Goal: Task Accomplishment & Management: Manage account settings

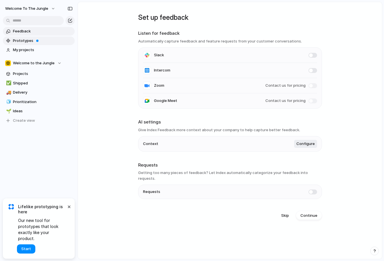
click at [30, 42] on span "Prototypes" at bounding box center [43, 41] width 60 height 6
click at [30, 47] on link "My projects" at bounding box center [39, 50] width 72 height 9
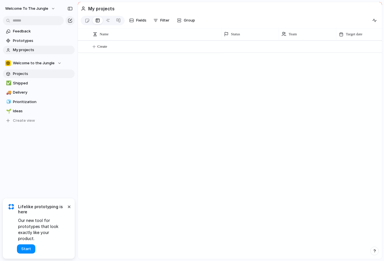
click at [24, 71] on span "Projects" at bounding box center [43, 74] width 60 height 6
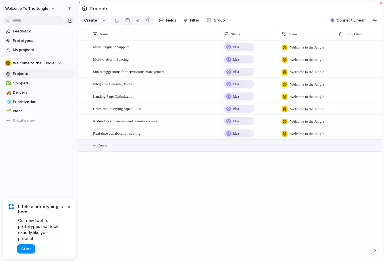
click at [102, 147] on span "Create" at bounding box center [102, 146] width 10 height 6
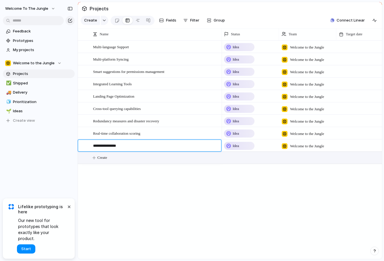
type textarea "**********"
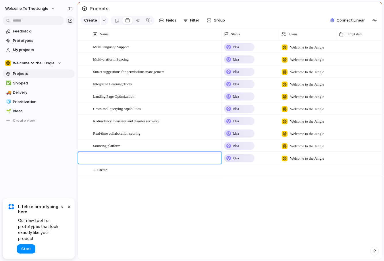
click at [239, 143] on body "Welcome to the Jungle Feedback Prototypes My projects Welcome to the Jungle Pro…" at bounding box center [192, 130] width 384 height 261
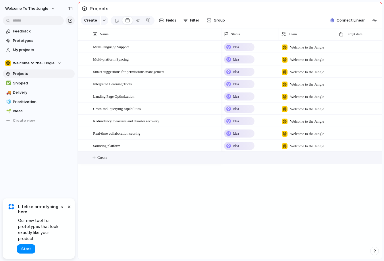
click at [239, 145] on span "Idea" at bounding box center [236, 146] width 6 height 6
click at [219, 21] on span "Group" at bounding box center [219, 21] width 11 height 6
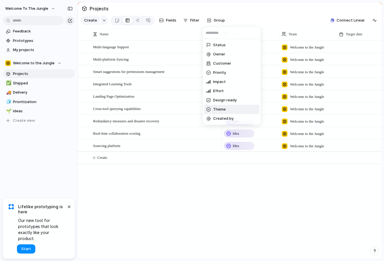
click at [220, 111] on span "Theme" at bounding box center [219, 110] width 13 height 6
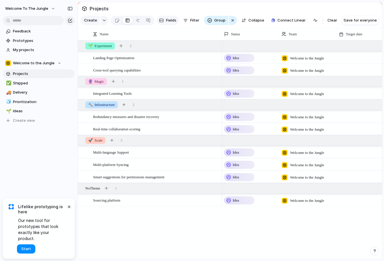
click at [168, 21] on span "Fields" at bounding box center [171, 21] width 10 height 6
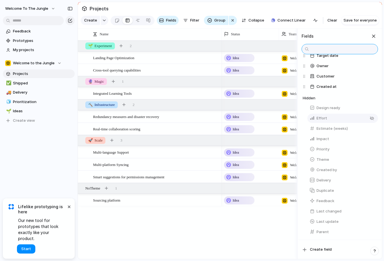
scroll to position [60, 0]
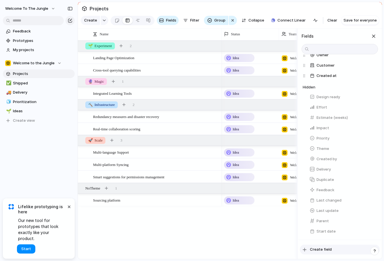
click at [320, 249] on span "Create field" at bounding box center [321, 250] width 22 height 6
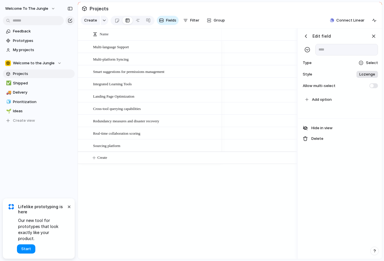
scroll to position [0, 341]
type input "**********"
click at [373, 85] on span at bounding box center [374, 85] width 9 height 5
click at [320, 97] on span "Add option" at bounding box center [322, 100] width 20 height 6
type input "**********"
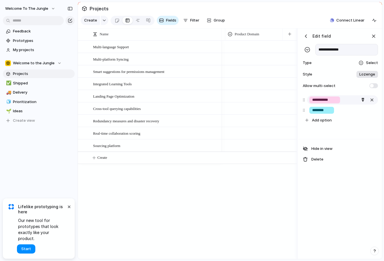
type input "********"
type input "***"
click at [377, 36] on div "button" at bounding box center [374, 36] width 6 height 6
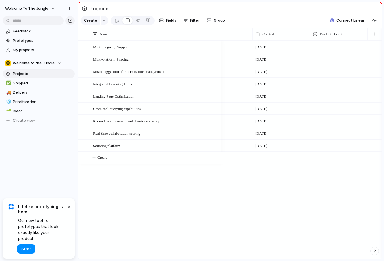
scroll to position [0, 256]
click at [327, 145] on div at bounding box center [339, 144] width 57 height 9
drag, startPoint x: 326, startPoint y: 180, endPoint x: 311, endPoint y: 178, distance: 15.6
click at [326, 180] on span "Sourcing" at bounding box center [325, 180] width 16 height 6
click at [136, 148] on div "Sourcing platform" at bounding box center [156, 146] width 126 height 12
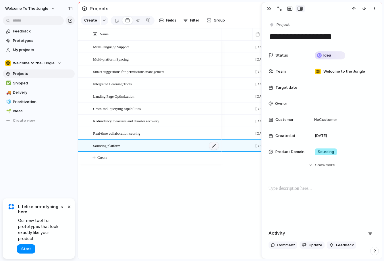
click at [212, 146] on div at bounding box center [214, 145] width 10 height 7
click at [168, 147] on textarea "**********" at bounding box center [155, 146] width 124 height 7
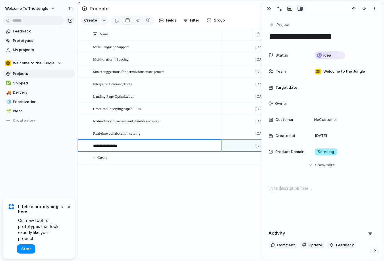
click at [140, 9] on body "Welcome to the Jungle Feedback Prototypes My projects Welcome to the Jungle Pro…" at bounding box center [192, 130] width 384 height 261
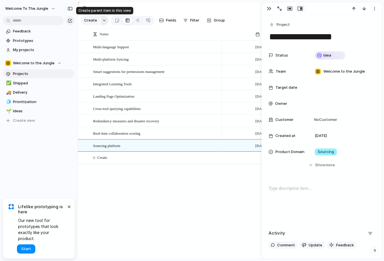
click at [103, 20] on div "button" at bounding box center [104, 20] width 4 height 2
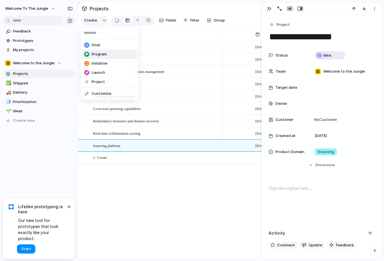
click at [99, 55] on span "Program" at bounding box center [99, 54] width 15 height 6
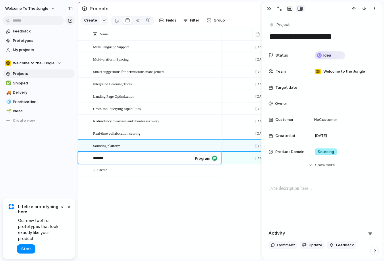
type textarea "********"
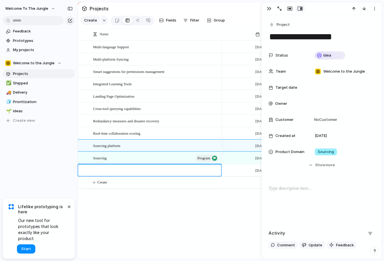
click at [165, 159] on body "Welcome to the Jungle Feedback Prototypes My projects Welcome to the Jungle Pro…" at bounding box center [192, 130] width 384 height 261
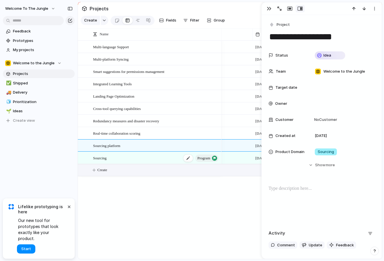
click at [154, 156] on div "Sourcing program" at bounding box center [156, 158] width 126 height 12
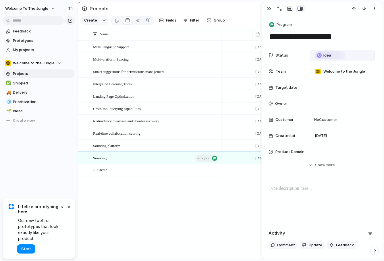
click at [329, 53] on span "Idea" at bounding box center [328, 56] width 8 height 6
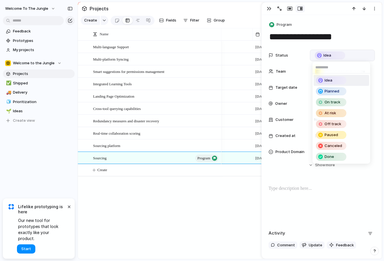
click at [287, 70] on div "Idea Planned On track At risk Off track Paused Canceled Done" at bounding box center [192, 130] width 384 height 261
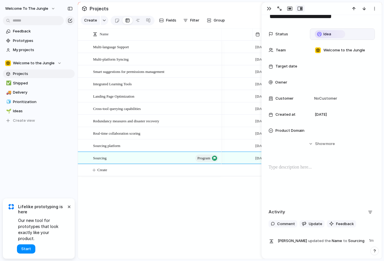
scroll to position [58, 0]
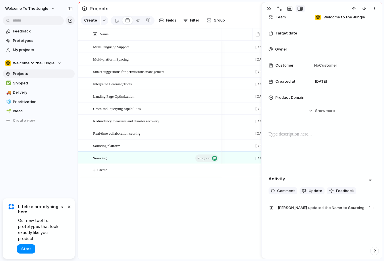
click at [227, 191] on div "[DATE] [DATE] [DATE] [DATE] [DATE] [DATE] [DATE] [DATE] [DATE] Sourcing [DATE]" at bounding box center [302, 150] width 161 height 219
click at [86, 159] on div at bounding box center [83, 160] width 10 height 16
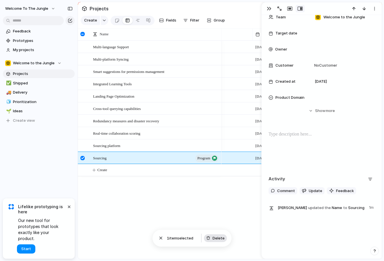
click at [214, 239] on span "Delete" at bounding box center [219, 239] width 12 height 6
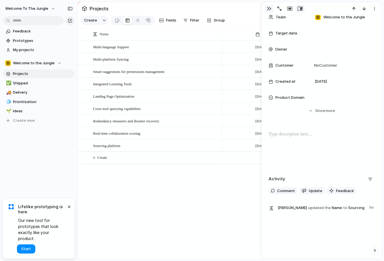
click at [268, 10] on div "button" at bounding box center [269, 8] width 5 height 5
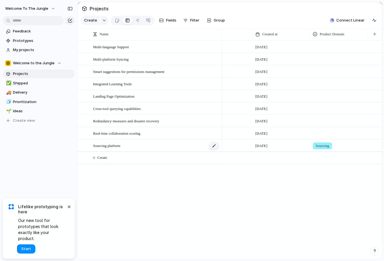
click at [215, 147] on div at bounding box center [214, 145] width 10 height 7
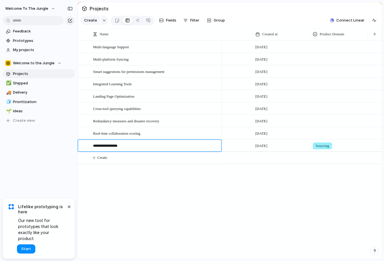
click at [186, 147] on textarea "**********" at bounding box center [155, 146] width 124 height 7
click at [172, 180] on body "Welcome to the Jungle Feedback Prototypes My projects Welcome to the Jungle Pro…" at bounding box center [192, 130] width 384 height 261
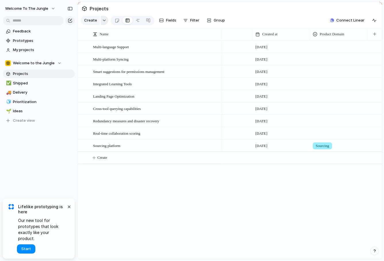
click at [104, 20] on div "button" at bounding box center [104, 20] width 4 height 2
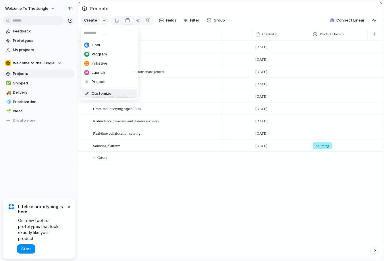
click at [24, 107] on div "Goal Program Initiative Launch Project Customize" at bounding box center [192, 130] width 384 height 261
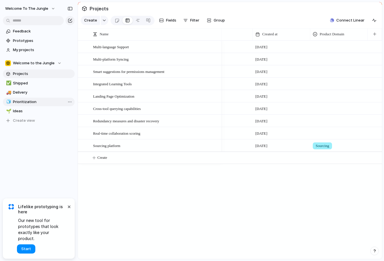
click at [27, 101] on span "Prioritization" at bounding box center [43, 102] width 60 height 6
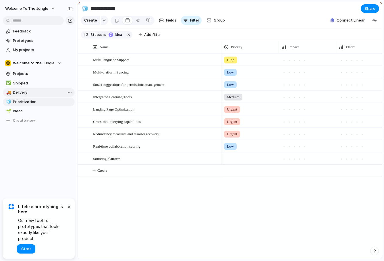
click at [21, 93] on span "Delivery" at bounding box center [43, 93] width 60 height 6
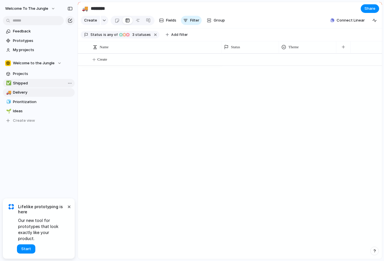
click at [21, 85] on span "Shipped" at bounding box center [43, 83] width 60 height 6
type input "*******"
click at [21, 76] on span "Projects" at bounding box center [43, 74] width 60 height 6
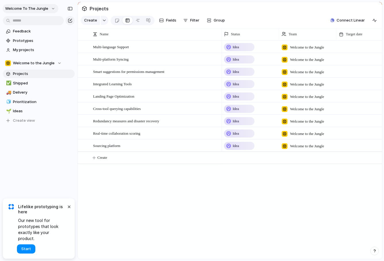
click at [52, 9] on button "Welcome to the Jungle" at bounding box center [31, 8] width 56 height 9
click at [27, 21] on span "Settings" at bounding box center [21, 22] width 16 height 6
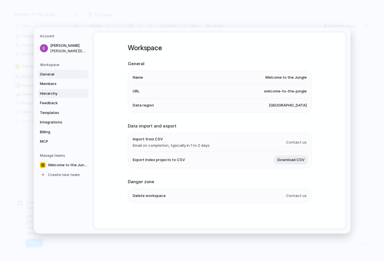
click at [49, 93] on span "Hierarchy" at bounding box center [58, 94] width 37 height 6
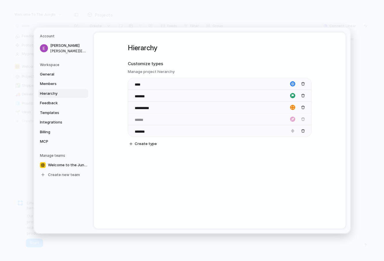
drag, startPoint x: 132, startPoint y: 120, endPoint x: 140, endPoint y: 122, distance: 8.3
click at [140, 122] on body "Welcome to the Jungle Feedback Prototypes My projects Welcome to the Jungle Pro…" at bounding box center [192, 130] width 384 height 261
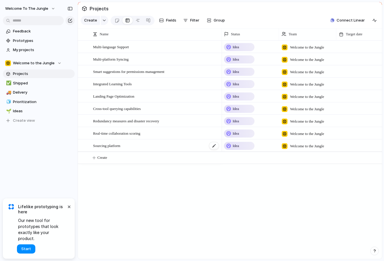
click at [130, 147] on div "Sourcing platform" at bounding box center [156, 146] width 126 height 12
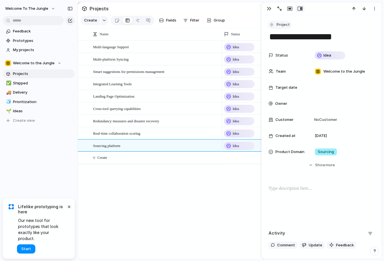
click at [280, 22] on span "Project" at bounding box center [283, 25] width 13 height 6
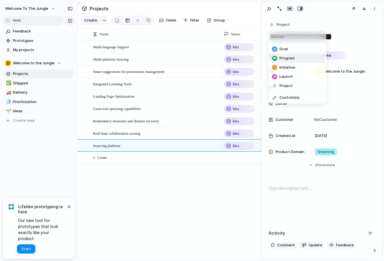
click at [287, 59] on span "Program" at bounding box center [287, 58] width 15 height 6
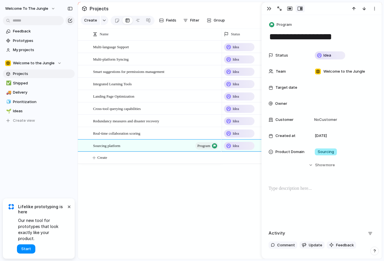
click at [192, 193] on div "Multi-language Support Multi-platform Syncing Smart suggestions for permissions…" at bounding box center [230, 150] width 304 height 219
click at [98, 158] on span "Create" at bounding box center [102, 158] width 10 height 6
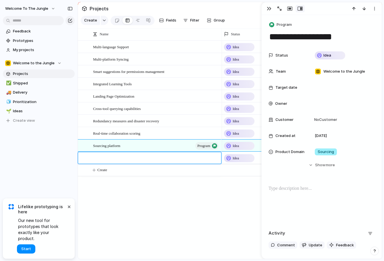
click at [127, 159] on textarea at bounding box center [155, 158] width 124 height 7
type textarea "**********"
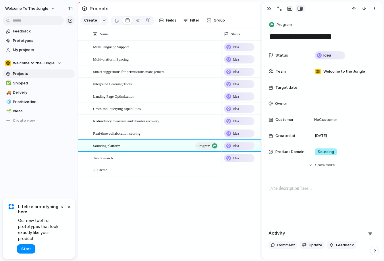
click at [139, 195] on body "Welcome to the Jungle Feedback Prototypes My projects Welcome to the Jungle Pro…" at bounding box center [192, 130] width 384 height 261
click at [148, 158] on div "Talent search" at bounding box center [156, 158] width 126 height 12
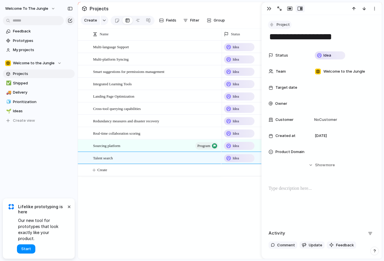
click at [279, 22] on span "Project" at bounding box center [283, 25] width 13 height 6
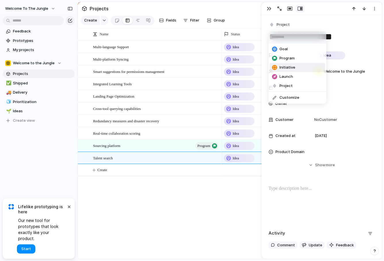
click at [295, 68] on span "Initiative" at bounding box center [288, 68] width 16 height 6
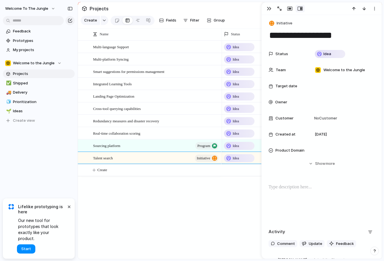
scroll to position [2, 0]
click at [322, 165] on span "Show" at bounding box center [320, 163] width 10 height 6
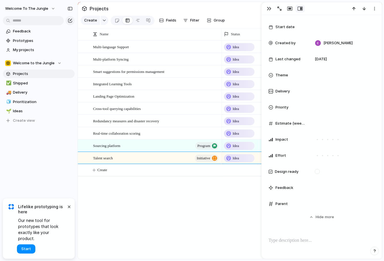
scroll to position [142, 0]
click at [324, 204] on div at bounding box center [343, 203] width 60 height 6
click at [326, 225] on span "Sourcing platform" at bounding box center [340, 223] width 33 height 6
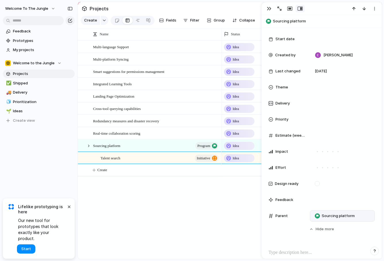
click at [188, 201] on div "Multi-language Support Multi-platform Syncing Smart suggestions for permissions…" at bounding box center [230, 150] width 304 height 219
click at [268, 8] on div "button" at bounding box center [269, 8] width 5 height 5
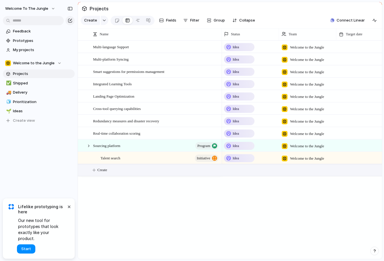
click at [98, 171] on span "Create" at bounding box center [102, 170] width 10 height 6
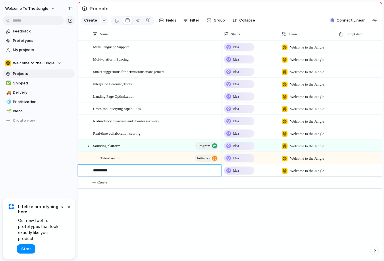
type textarea "**********"
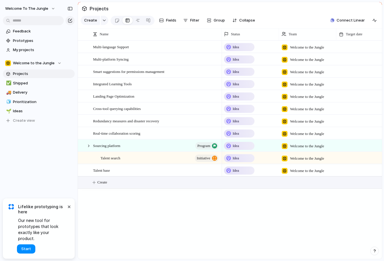
click at [83, 173] on body "Welcome to the Jungle Feedback Prototypes My projects Welcome to the Jungle Pro…" at bounding box center [192, 130] width 384 height 261
drag, startPoint x: 89, startPoint y: 170, endPoint x: 121, endPoint y: 162, distance: 33.4
click at [121, 162] on body "Welcome to the Jungle Feedback Prototypes My projects Welcome to the Jungle Pro…" at bounding box center [192, 130] width 384 height 261
click at [102, 182] on span "Create" at bounding box center [102, 183] width 10 height 6
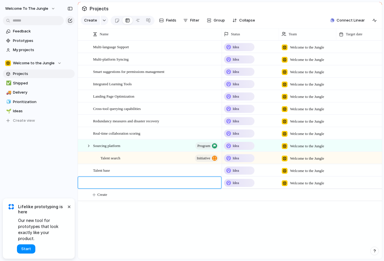
click at [110, 182] on textarea at bounding box center [155, 183] width 124 height 7
type textarea "*********"
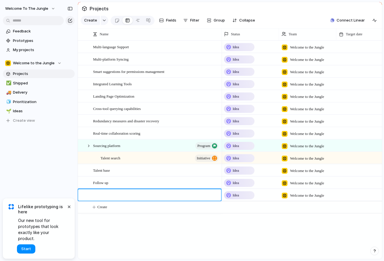
click at [96, 183] on body "Welcome to the Jungle Feedback Prototypes My projects Welcome to the Jungle Pro…" at bounding box center [192, 130] width 384 height 261
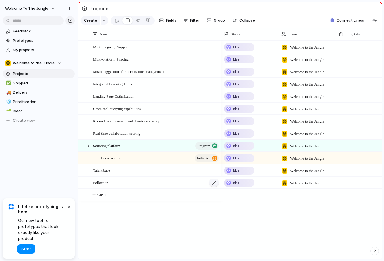
click at [214, 184] on div at bounding box center [214, 182] width 10 height 7
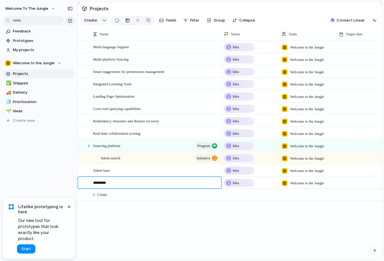
click at [199, 202] on body "Welcome to the Jungle Feedback Prototypes My projects Welcome to the Jungle Pro…" at bounding box center [192, 130] width 384 height 261
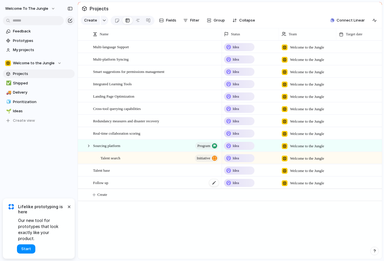
click at [164, 183] on div "Follow up" at bounding box center [156, 183] width 126 height 12
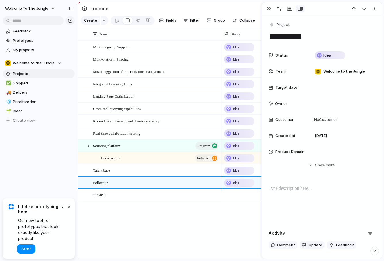
click at [135, 239] on div "Multi-language Support Multi-platform Syncing Smart suggestions for permissions…" at bounding box center [230, 150] width 304 height 219
click at [83, 183] on div at bounding box center [82, 183] width 4 height 4
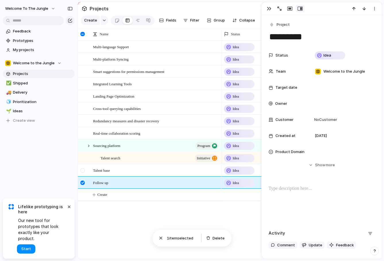
click at [83, 171] on div at bounding box center [82, 170] width 4 height 4
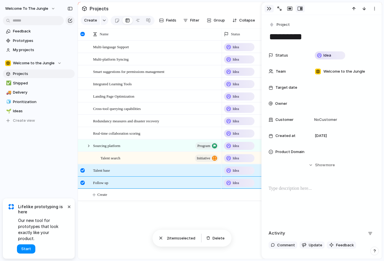
click at [268, 9] on div "button" at bounding box center [269, 8] width 5 height 5
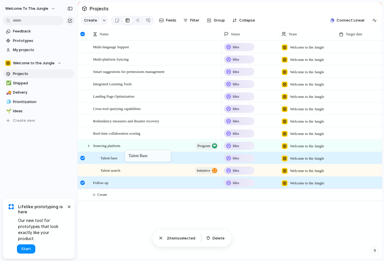
drag, startPoint x: 139, startPoint y: 171, endPoint x: 128, endPoint y: 151, distance: 22.4
click at [128, 151] on body "Welcome to the Jungle Feedback Prototypes My projects Welcome to the Jungle Pro…" at bounding box center [192, 130] width 384 height 261
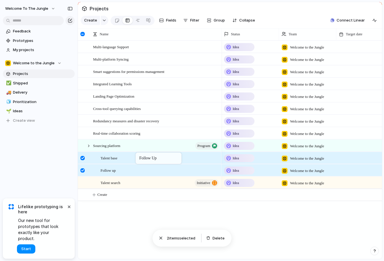
drag, startPoint x: 128, startPoint y: 180, endPoint x: 139, endPoint y: 154, distance: 28.1
click at [139, 154] on body "Welcome to the Jungle Feedback Prototypes My projects Welcome to the Jungle Pro…" at bounding box center [192, 130] width 384 height 261
click at [82, 171] on div at bounding box center [82, 170] width 4 height 4
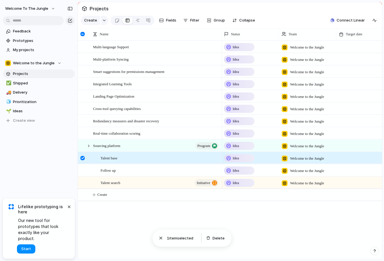
click at [84, 157] on div at bounding box center [82, 158] width 4 height 4
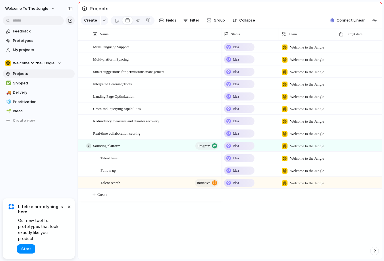
click at [90, 145] on div at bounding box center [88, 145] width 5 height 5
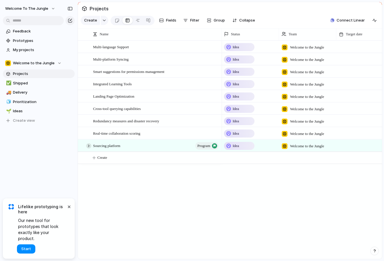
click at [89, 145] on div at bounding box center [88, 145] width 5 height 5
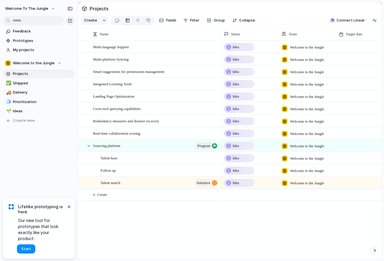
click at [251, 157] on div "Idea" at bounding box center [239, 158] width 29 height 7
click at [305, 229] on div "Idea Planned On track At risk Off track Paused Canceled Done" at bounding box center [192, 130] width 384 height 261
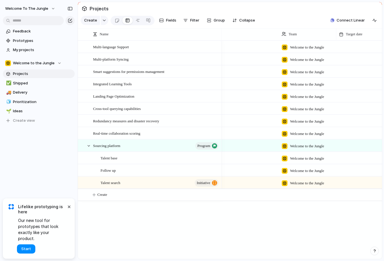
scroll to position [0, 256]
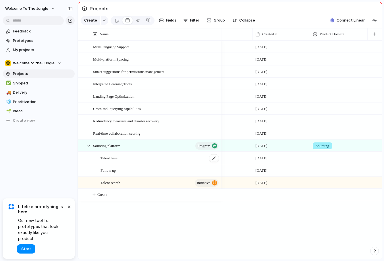
click at [139, 159] on div "Talent base" at bounding box center [160, 158] width 119 height 12
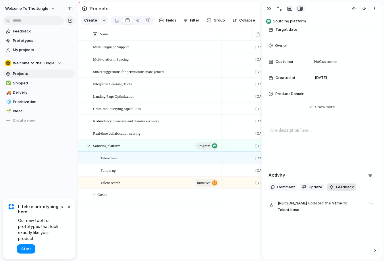
click at [342, 188] on span "Feedback" at bounding box center [345, 187] width 18 height 6
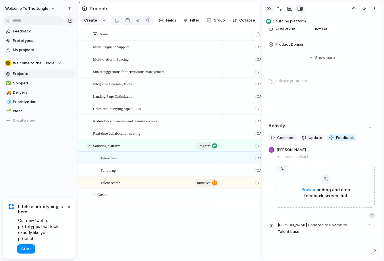
click at [268, 9] on div "button" at bounding box center [269, 8] width 5 height 5
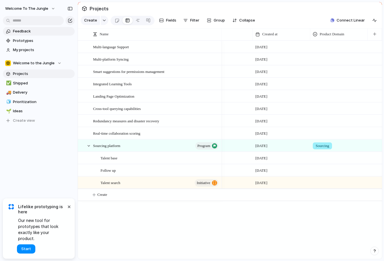
click at [29, 31] on span "Feedback" at bounding box center [43, 31] width 60 height 6
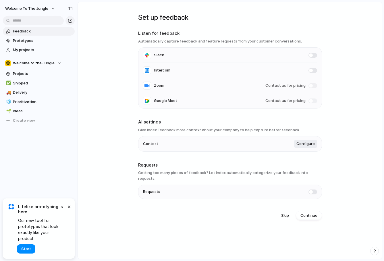
click at [315, 190] on span at bounding box center [313, 192] width 9 height 5
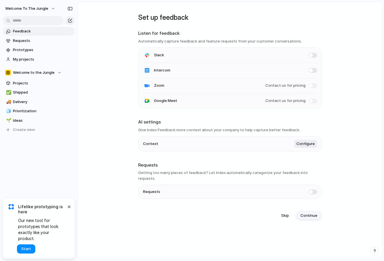
click at [311, 213] on span "Continue" at bounding box center [309, 216] width 17 height 6
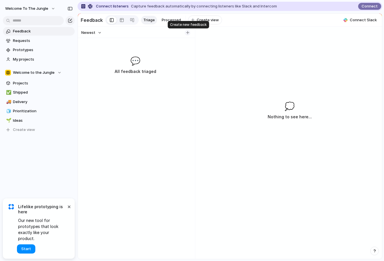
click at [188, 32] on div "button" at bounding box center [187, 32] width 3 height 3
click at [187, 31] on button "button" at bounding box center [188, 33] width 6 height 6
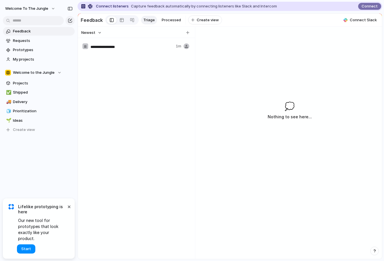
type input "**********"
click at [142, 47] on input "**********" at bounding box center [132, 47] width 83 height 6
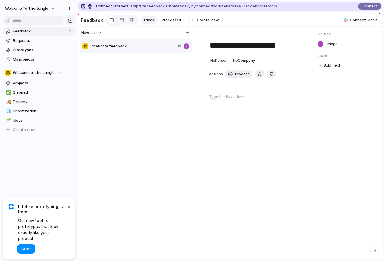
click at [255, 99] on p at bounding box center [255, 97] width 93 height 7
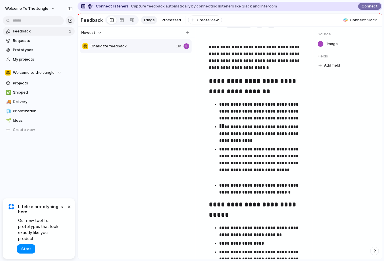
scroll to position [372, 0]
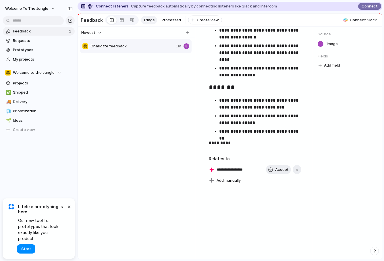
click at [240, 170] on input "**********" at bounding box center [237, 170] width 40 height 6
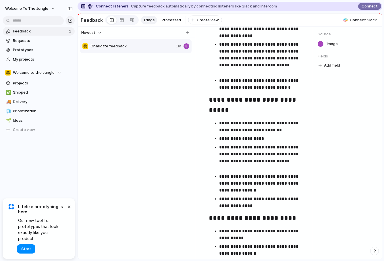
scroll to position [0, 0]
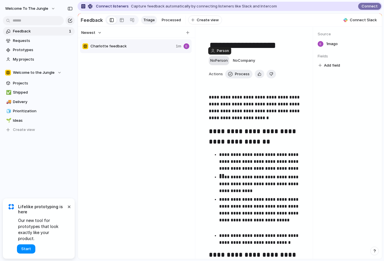
click at [217, 62] on span "No Person" at bounding box center [219, 60] width 18 height 5
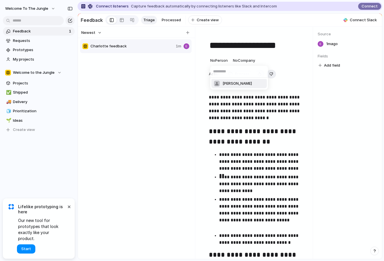
click at [224, 85] on span "[PERSON_NAME]" at bounding box center [237, 84] width 29 height 6
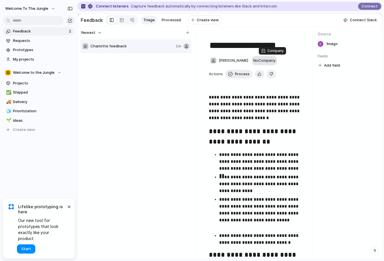
click at [267, 60] on span "No Company" at bounding box center [264, 60] width 22 height 5
type input "*******"
click at [293, 86] on span "Add 'Wecount'" at bounding box center [284, 84] width 28 height 6
click at [285, 83] on div at bounding box center [321, 86] width 225 height 6
click at [289, 75] on div "Actions Process Delete" at bounding box center [321, 74] width 225 height 9
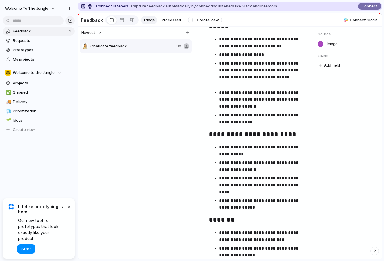
scroll to position [372, 0]
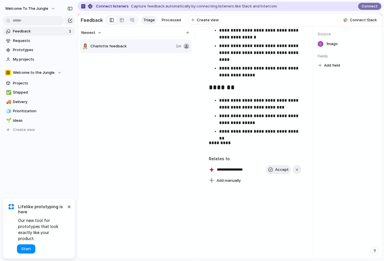
click at [224, 159] on h3 "Relates to" at bounding box center [255, 159] width 93 height 6
click at [222, 171] on input "**********" at bounding box center [237, 170] width 40 height 6
click at [213, 170] on div "**********" at bounding box center [233, 170] width 48 height 6
click at [224, 169] on input "**********" at bounding box center [237, 170] width 40 height 6
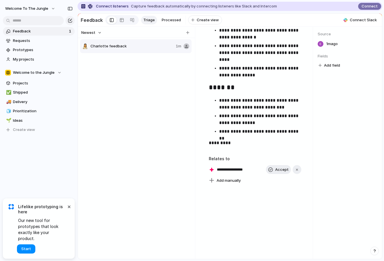
click at [224, 169] on input "**********" at bounding box center [237, 170] width 40 height 6
click at [277, 168] on span "Accept" at bounding box center [282, 170] width 14 height 6
click at [234, 169] on span "Charlotte feedback" at bounding box center [235, 170] width 40 height 8
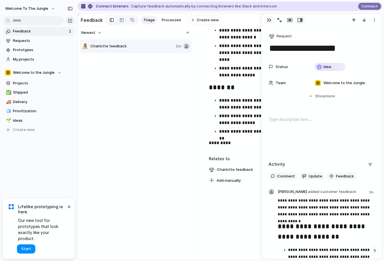
click at [269, 20] on div "button" at bounding box center [269, 20] width 5 height 5
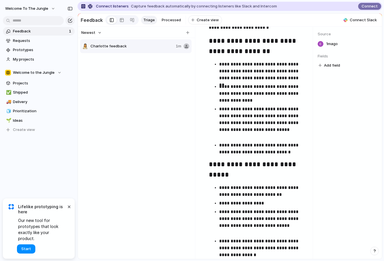
scroll to position [339, 0]
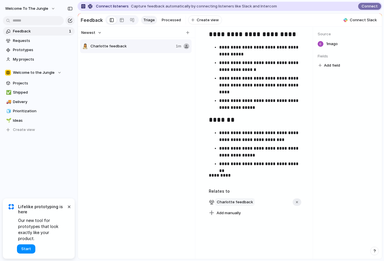
click at [241, 203] on span "Charlotte feedback" at bounding box center [235, 202] width 40 height 8
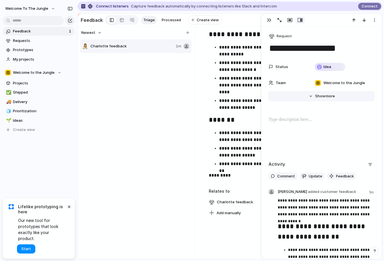
click at [317, 91] on button "Hide Show more" at bounding box center [322, 96] width 106 height 10
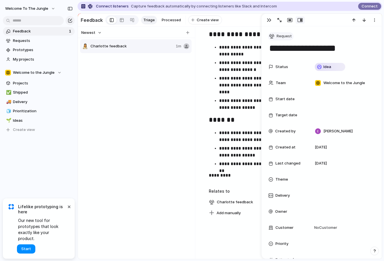
click at [282, 36] on span "Request" at bounding box center [284, 36] width 15 height 6
click at [269, 21] on div "Goal Program Initiative Launch Request Project Customize" at bounding box center [192, 130] width 384 height 261
click at [270, 21] on div "button" at bounding box center [269, 20] width 5 height 5
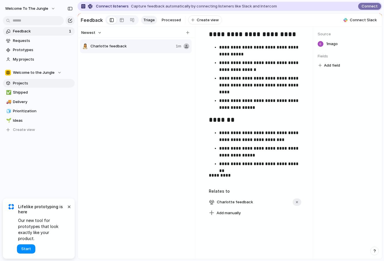
click at [18, 82] on span "Projects" at bounding box center [43, 83] width 60 height 6
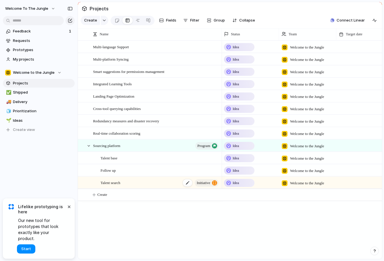
click at [120, 183] on span "Talent search" at bounding box center [111, 182] width 20 height 7
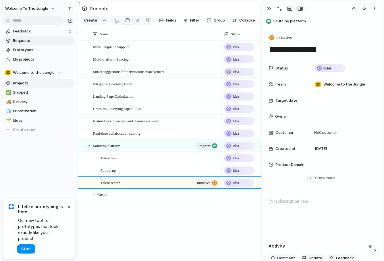
click at [20, 39] on span "Requests" at bounding box center [43, 41] width 60 height 6
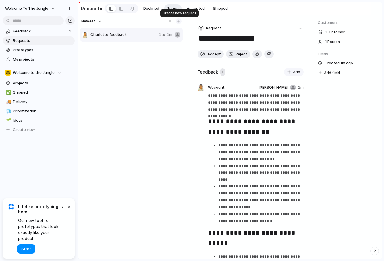
click at [180, 22] on div "button" at bounding box center [178, 21] width 3 height 3
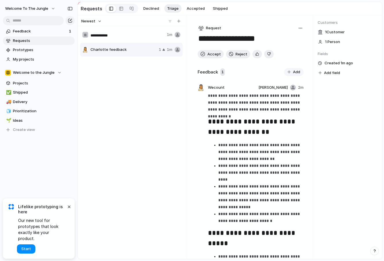
type input "**********"
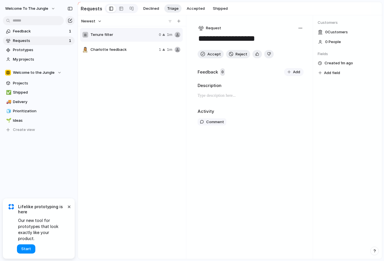
click at [229, 99] on p at bounding box center [251, 95] width 106 height 7
click at [351, 132] on div "Customers 0 Customer s 0 People Fields Created 1m ago Add field" at bounding box center [347, 137] width 69 height 244
click at [300, 26] on div "button" at bounding box center [300, 28] width 5 height 5
click at [290, 106] on div "Copy link Merge Move to [GEOGRAPHIC_DATA]" at bounding box center [192, 130] width 384 height 261
click at [211, 52] on button "Accept" at bounding box center [211, 54] width 26 height 9
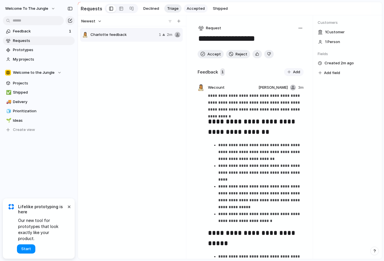
click at [187, 8] on span "Accepted" at bounding box center [196, 9] width 18 height 6
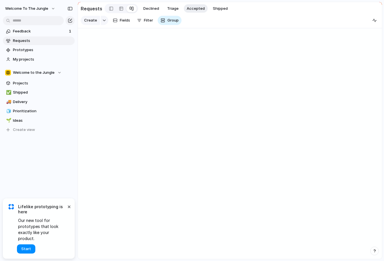
click at [57, 41] on span "Requests" at bounding box center [43, 41] width 60 height 6
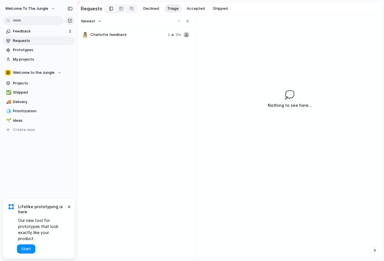
click at [49, 38] on span "Requests" at bounding box center [43, 41] width 60 height 6
click at [192, 8] on span "Accepted" at bounding box center [196, 9] width 18 height 6
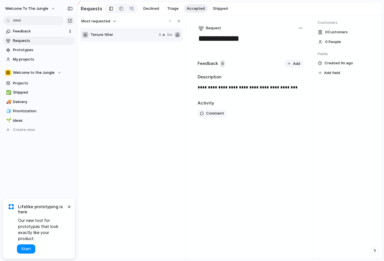
click at [275, 94] on div "**********" at bounding box center [251, 89] width 106 height 11
click at [364, 60] on div "Created 1m ago" at bounding box center [348, 62] width 60 height 7
click at [334, 73] on span "Add field" at bounding box center [332, 73] width 16 height 6
type input "**"
click at [312, 86] on input "**" at bounding box center [312, 84] width 58 height 11
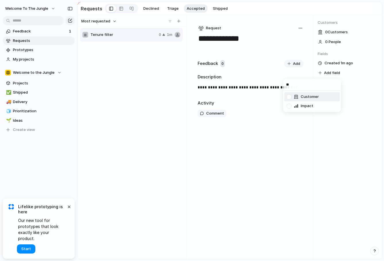
click at [312, 86] on input "**" at bounding box center [312, 84] width 58 height 11
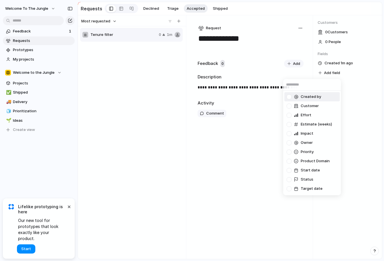
click at [350, 89] on div "Created by Customer Effort Estimate (weeks) Impact Owner Priority Product Domai…" at bounding box center [192, 130] width 384 height 261
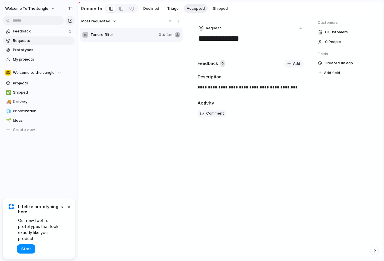
click at [302, 28] on div "button" at bounding box center [300, 28] width 5 height 5
click at [329, 120] on div "Copy link Merge Move to [GEOGRAPHIC_DATA]" at bounding box center [192, 130] width 384 height 261
click at [18, 83] on span "Projects" at bounding box center [43, 83] width 60 height 6
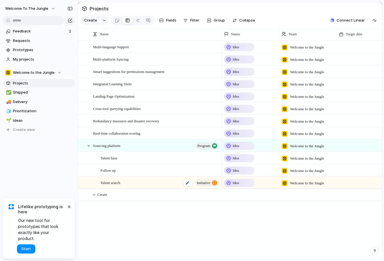
click at [143, 182] on div "Talent search initiative" at bounding box center [160, 183] width 119 height 12
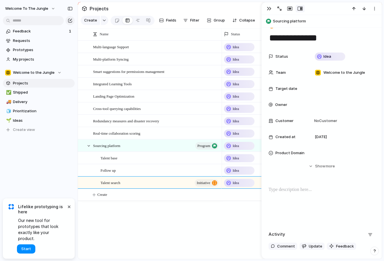
scroll to position [3, 0]
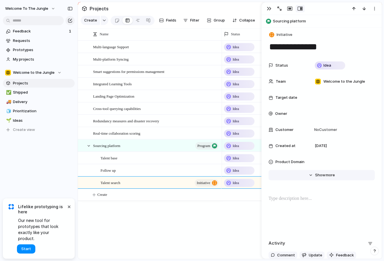
click at [313, 173] on button "Hide Show more" at bounding box center [322, 175] width 106 height 10
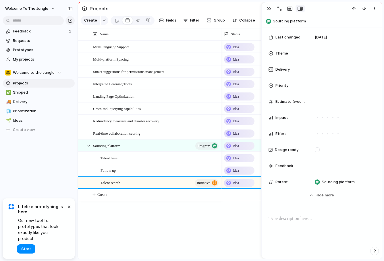
scroll to position [177, 0]
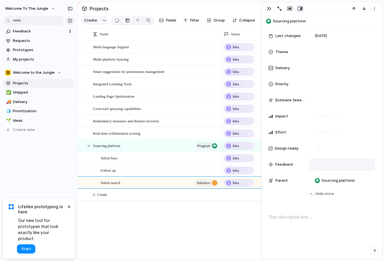
click at [325, 165] on div at bounding box center [342, 164] width 65 height 11
click at [36, 38] on span "Requests" at bounding box center [43, 41] width 60 height 6
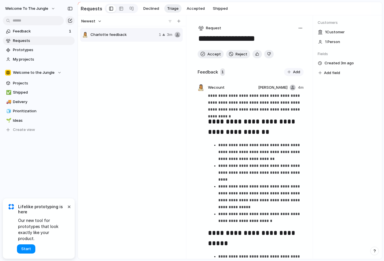
click at [303, 29] on button "button" at bounding box center [300, 28] width 6 height 6
click at [199, 28] on div "Copy link Merge Move to [GEOGRAPHIC_DATA]" at bounding box center [192, 130] width 384 height 261
click at [199, 28] on div "button" at bounding box center [201, 28] width 5 height 5
click at [260, 33] on div "Initiative Request Project" at bounding box center [192, 130] width 384 height 261
click at [331, 53] on span "Fields" at bounding box center [348, 54] width 60 height 6
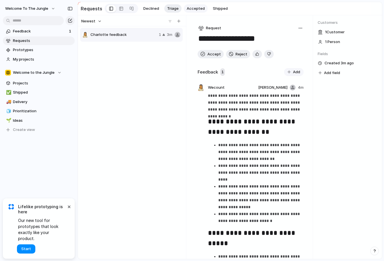
click at [192, 7] on span "Accepted" at bounding box center [196, 9] width 18 height 6
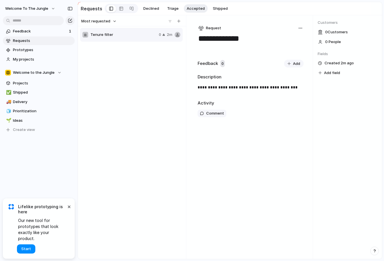
drag, startPoint x: 244, startPoint y: 85, endPoint x: 251, endPoint y: 81, distance: 8.1
click at [244, 85] on p "**********" at bounding box center [251, 87] width 106 height 7
click at [289, 64] on div "button" at bounding box center [289, 63] width 3 height 3
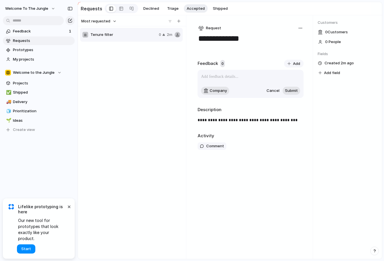
click at [275, 91] on span "Cancel" at bounding box center [273, 91] width 13 height 6
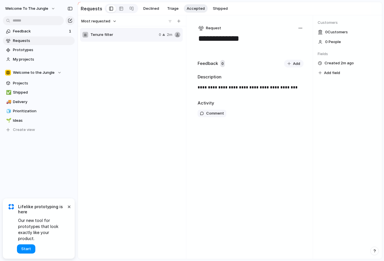
click at [289, 64] on div "button" at bounding box center [289, 63] width 3 height 3
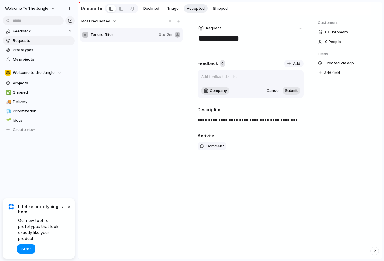
click at [298, 65] on span "Add" at bounding box center [296, 64] width 7 height 6
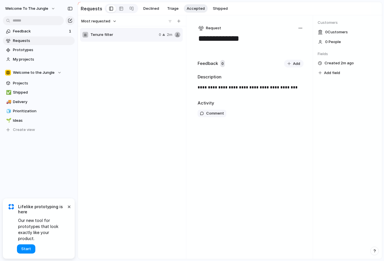
click at [324, 74] on button "Add field" at bounding box center [329, 72] width 23 height 7
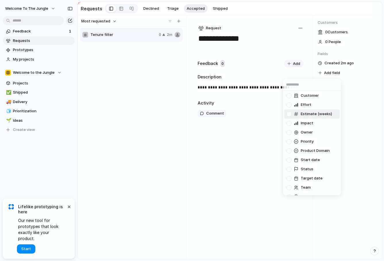
scroll to position [18, 0]
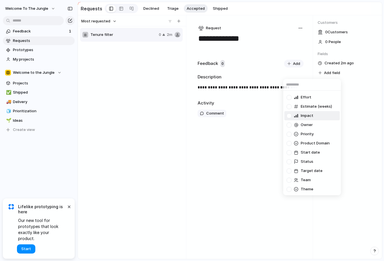
click at [364, 92] on div "Created by Customer Effort Estimate (weeks) Impact Owner Priority Product Domai…" at bounding box center [192, 130] width 384 height 261
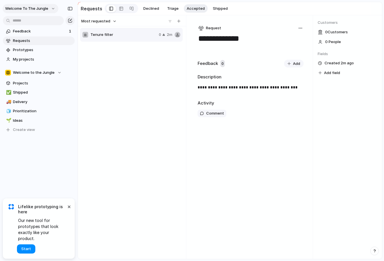
click at [51, 8] on button "Welcome to the Jungle" at bounding box center [31, 8] width 56 height 9
click at [28, 24] on span "Settings" at bounding box center [21, 22] width 16 height 6
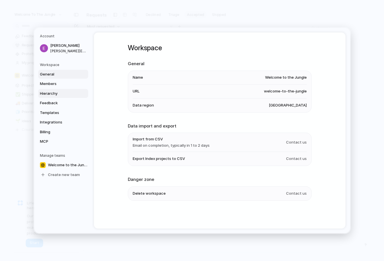
click at [50, 94] on span "Hierarchy" at bounding box center [58, 94] width 37 height 6
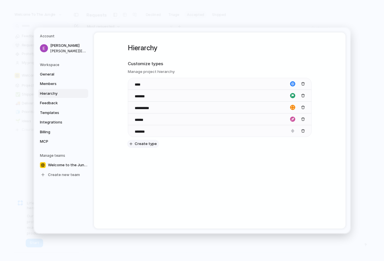
click at [141, 143] on span "Create type" at bounding box center [146, 144] width 22 height 6
click at [303, 143] on div "button" at bounding box center [303, 143] width 4 height 4
click at [54, 102] on span "Feedback" at bounding box center [58, 103] width 37 height 6
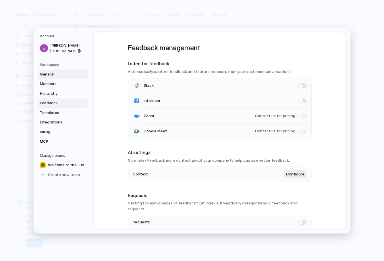
click at [51, 74] on span "General" at bounding box center [58, 75] width 37 height 6
